Goal: Find specific page/section: Find specific page/section

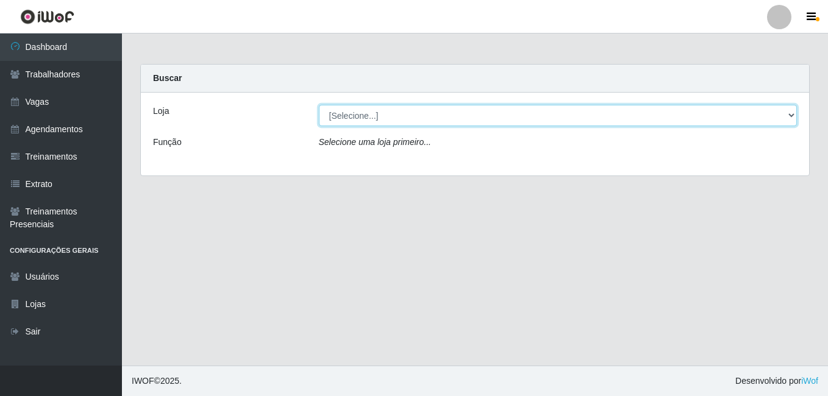
drag, startPoint x: 408, startPoint y: 118, endPoint x: 407, endPoint y: 126, distance: 7.3
click at [408, 118] on select "[Selecione...] BL Importadora" at bounding box center [558, 115] width 479 height 21
click at [319, 105] on select "[Selecione...] BL Importadora" at bounding box center [558, 115] width 479 height 21
drag, startPoint x: 406, startPoint y: 118, endPoint x: 405, endPoint y: 125, distance: 7.3
click at [406, 118] on select "[Selecione...] BL Importadora" at bounding box center [558, 115] width 479 height 21
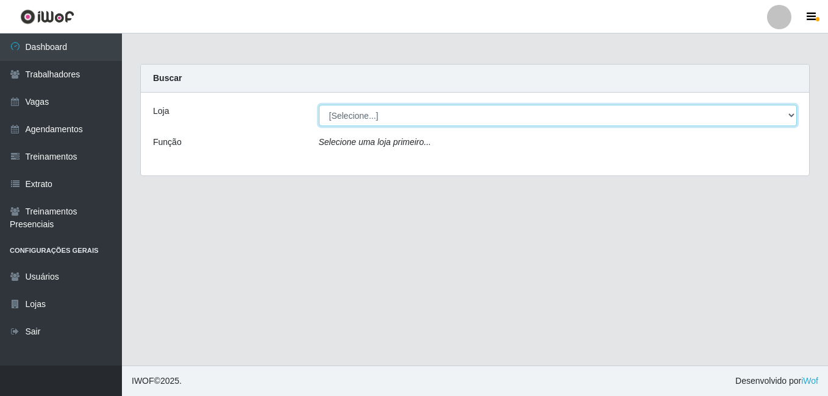
select select "259"
click at [319, 105] on select "[Selecione...] BL Importadora" at bounding box center [558, 115] width 479 height 21
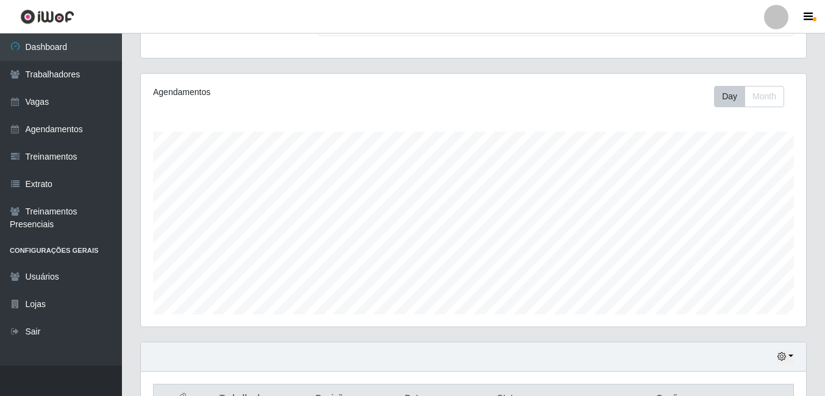
scroll to position [305, 0]
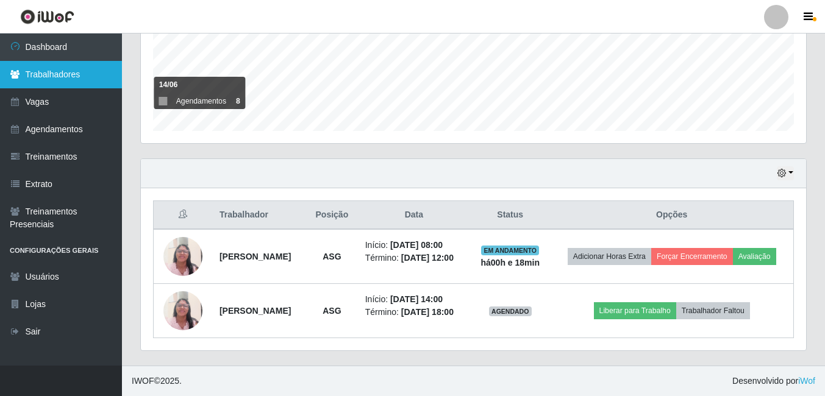
click at [42, 74] on link "Trabalhadores" at bounding box center [61, 74] width 122 height 27
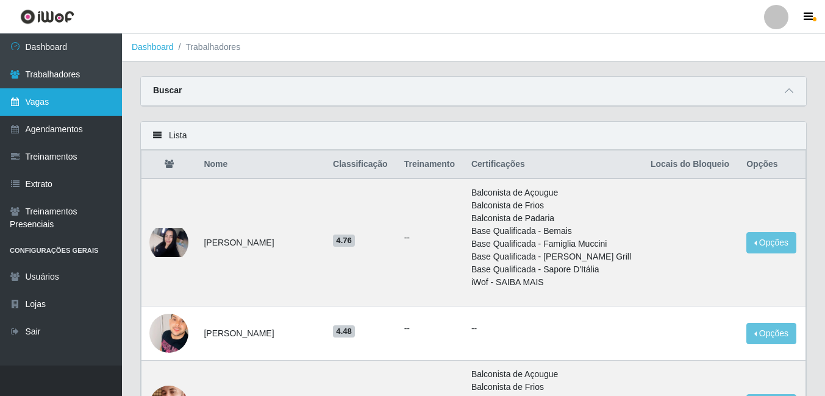
click at [39, 103] on link "Vagas" at bounding box center [61, 101] width 122 height 27
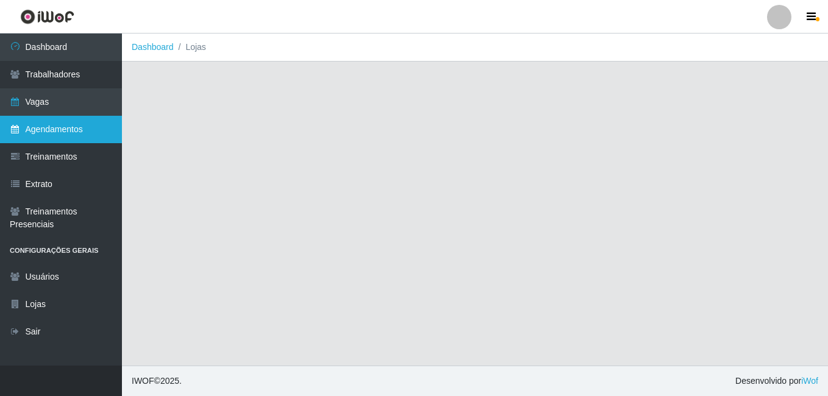
click at [37, 127] on link "Agendamentos" at bounding box center [61, 129] width 122 height 27
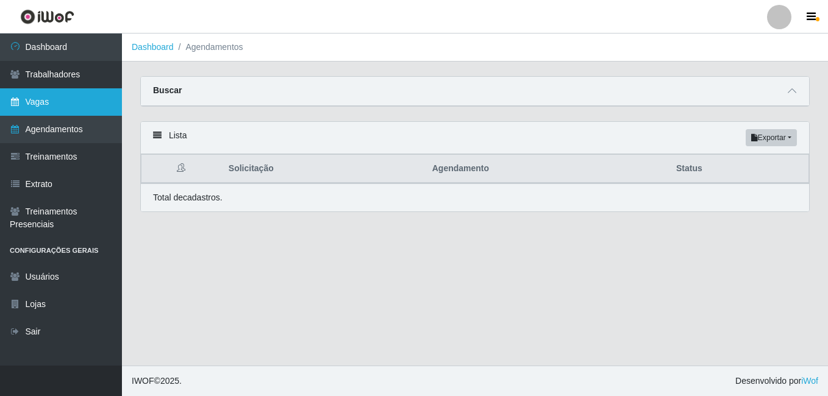
click at [37, 98] on link "Vagas" at bounding box center [61, 101] width 122 height 27
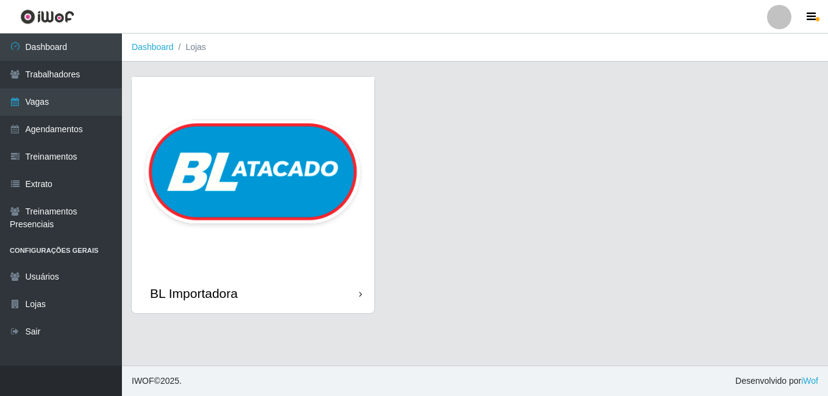
click at [344, 187] on img at bounding box center [253, 175] width 243 height 197
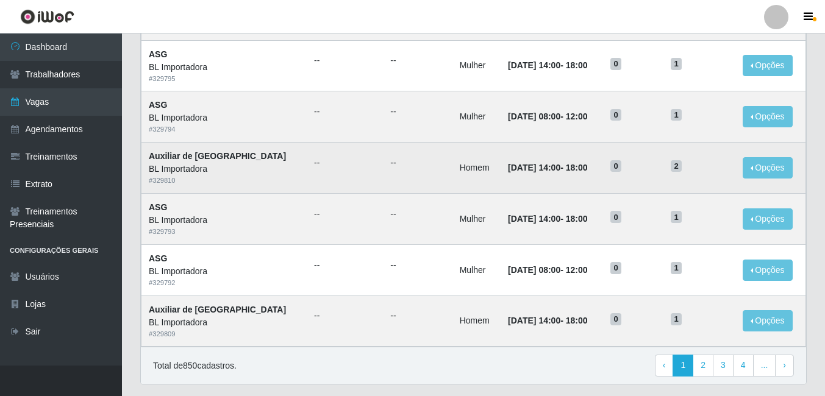
scroll to position [576, 0]
